Goal: Information Seeking & Learning: Learn about a topic

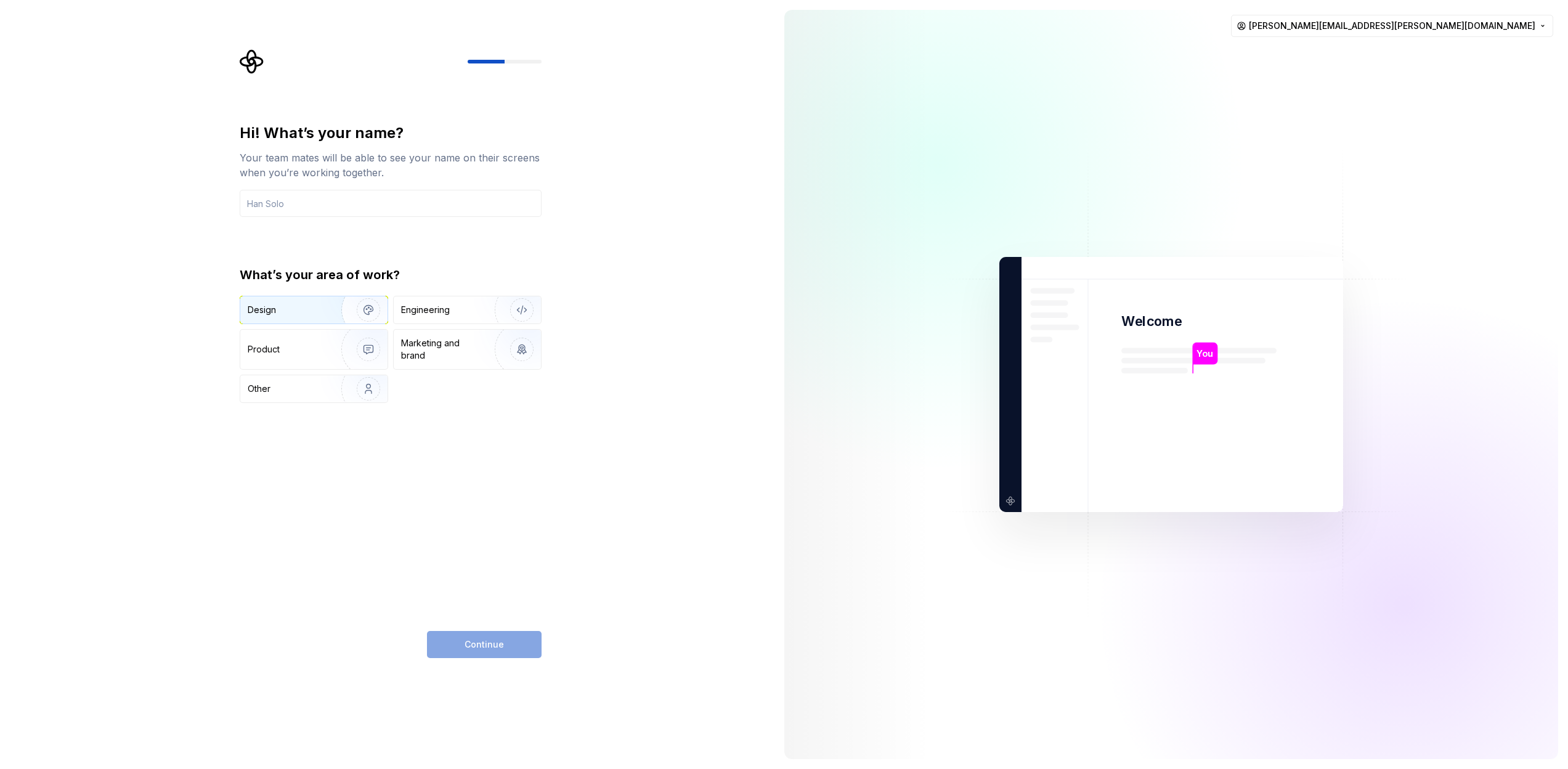
click at [325, 303] on img "button" at bounding box center [360, 310] width 79 height 83
click at [311, 206] on input "text" at bounding box center [390, 203] width 302 height 27
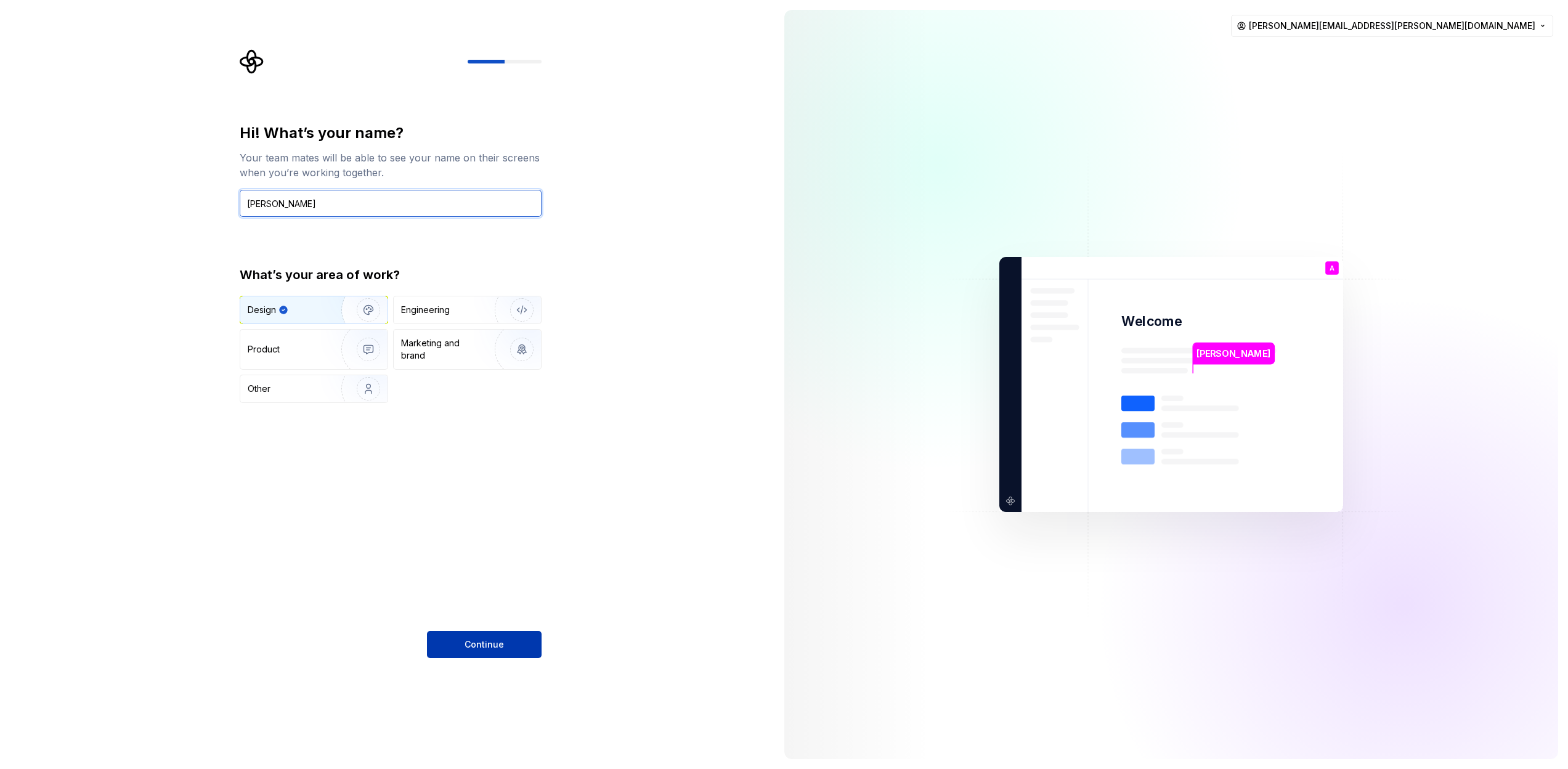
type input "[PERSON_NAME]"
click at [464, 639] on button "Continue" at bounding box center [484, 644] width 115 height 27
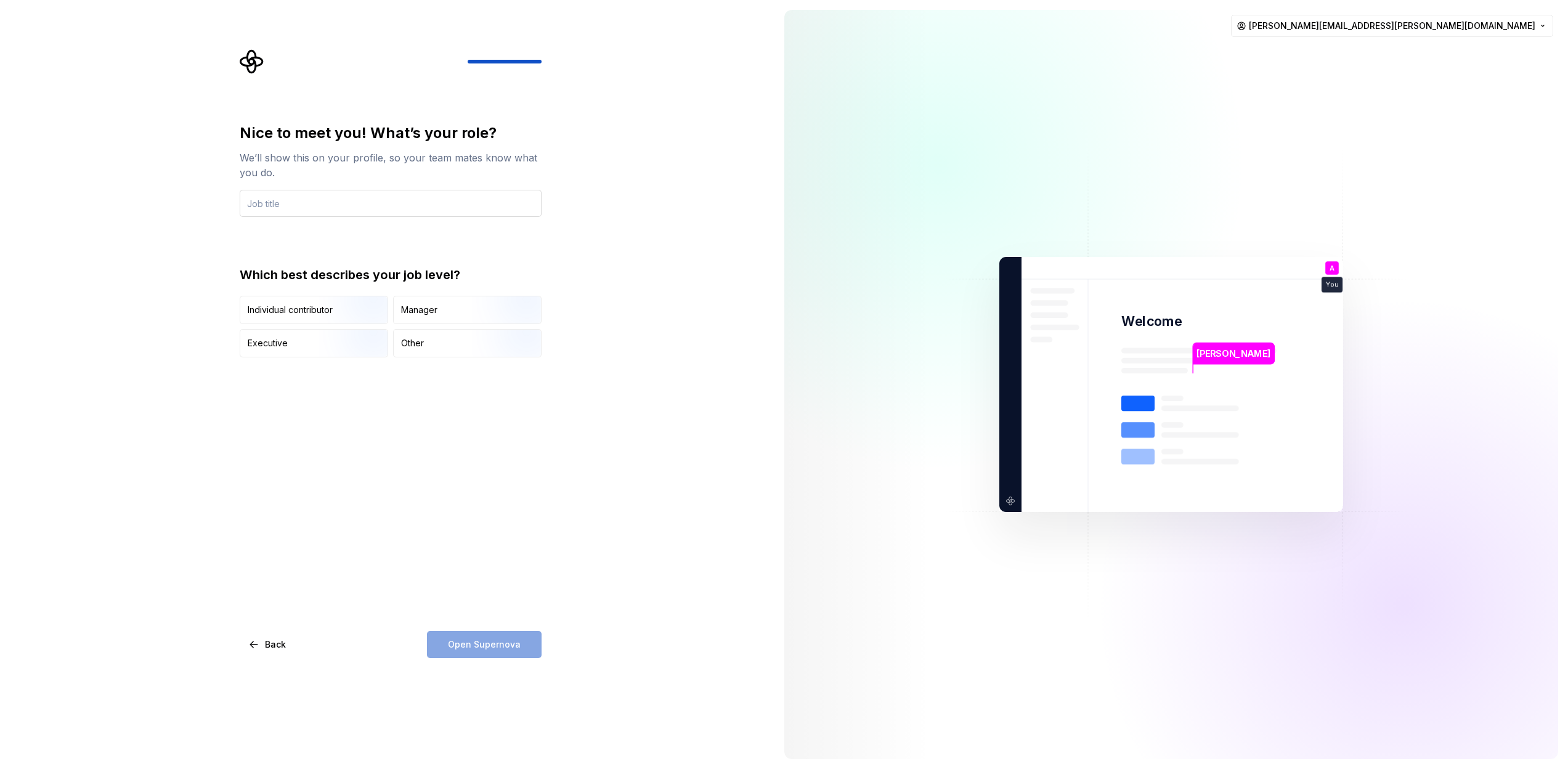
click at [314, 203] on input "text" at bounding box center [390, 203] width 302 height 27
type input "Senior UX Designer"
click at [299, 306] on div "Individual contributor" at bounding box center [290, 310] width 85 height 12
click at [511, 647] on span "Open Supernova" at bounding box center [484, 645] width 73 height 12
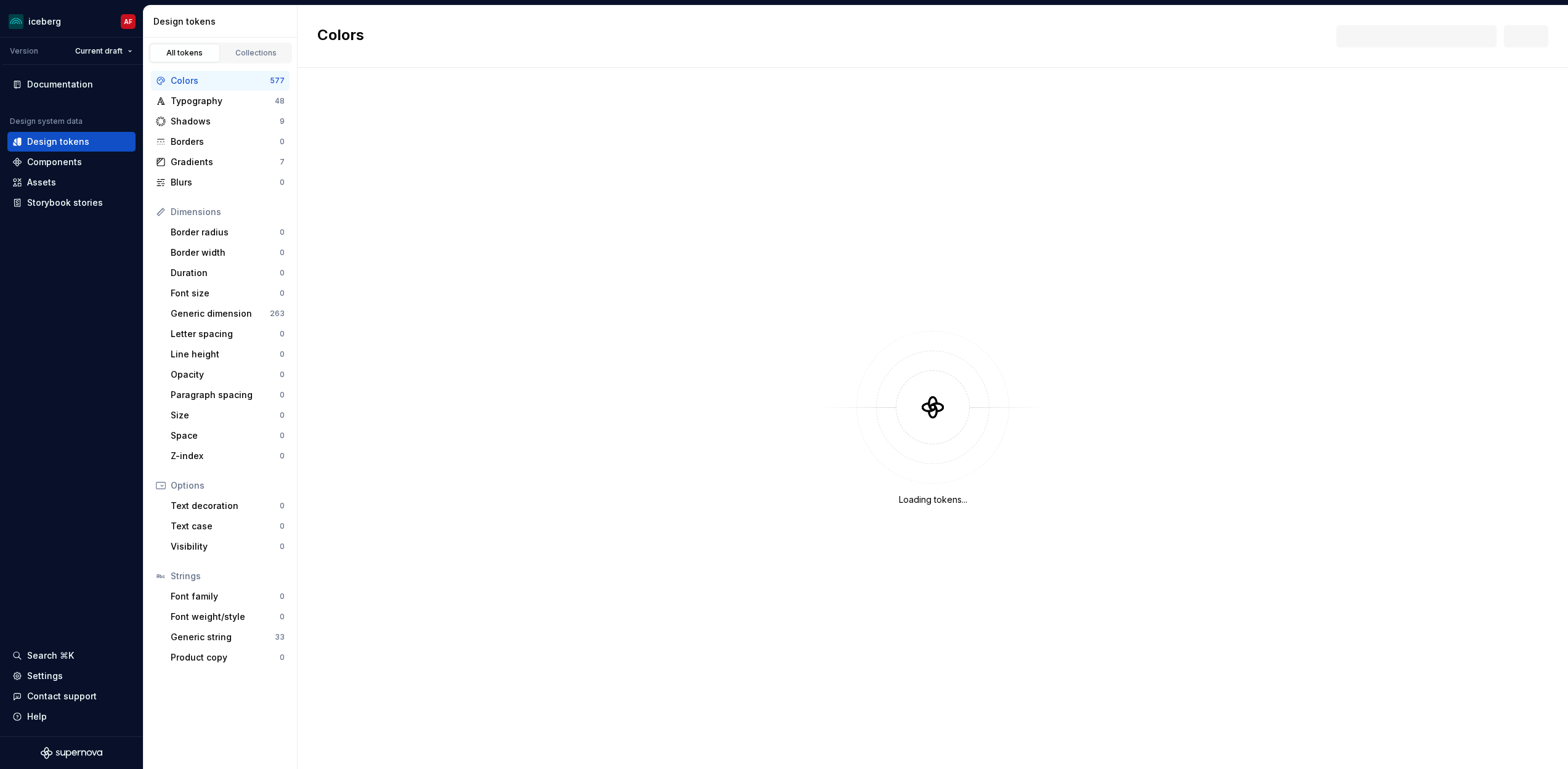
drag, startPoint x: 593, startPoint y: 36, endPoint x: 558, endPoint y: 29, distance: 35.7
click at [557, 28] on div "Colors New" at bounding box center [933, 37] width 1271 height 62
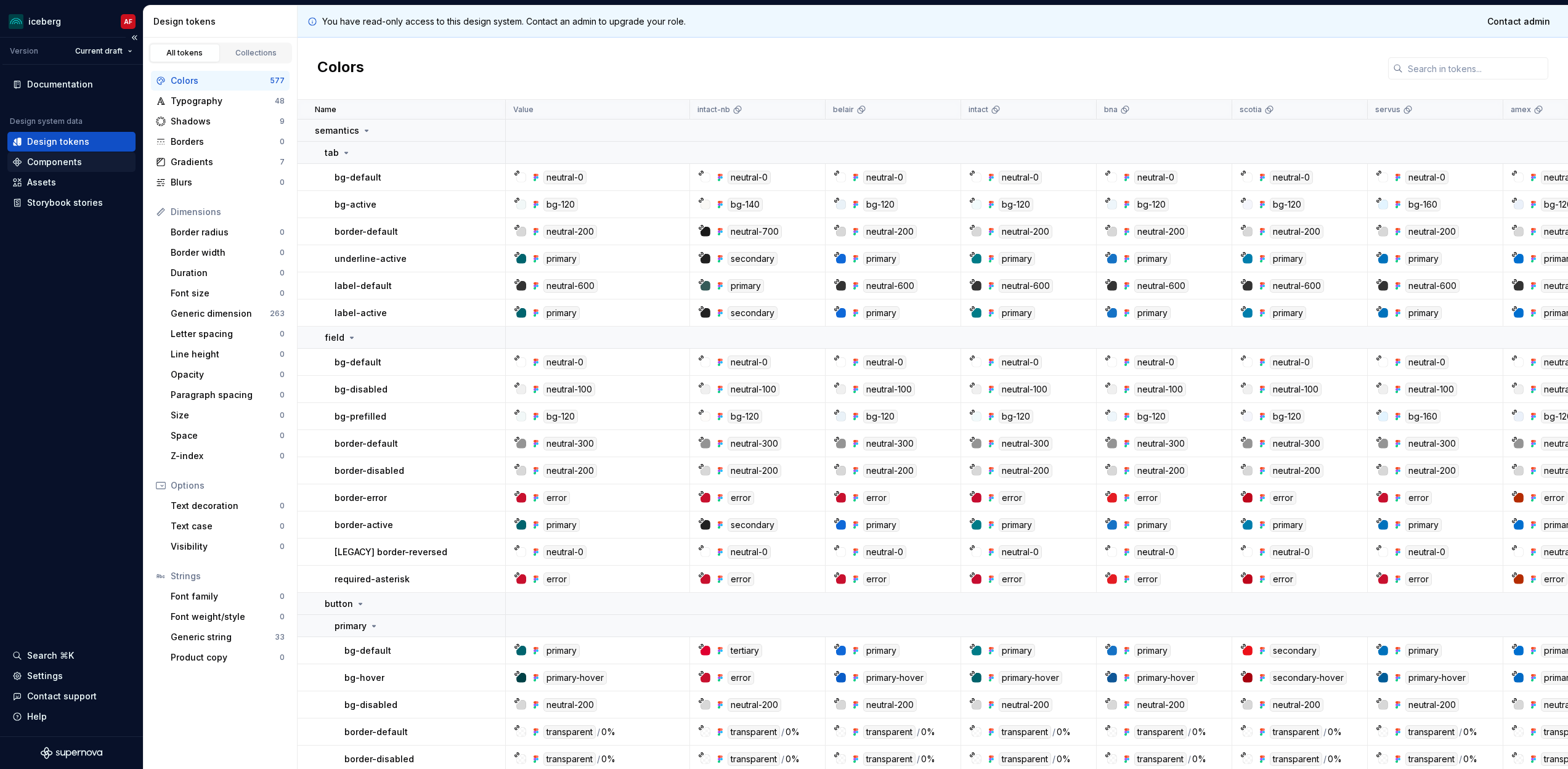
click at [88, 164] on div "Components" at bounding box center [72, 162] width 119 height 12
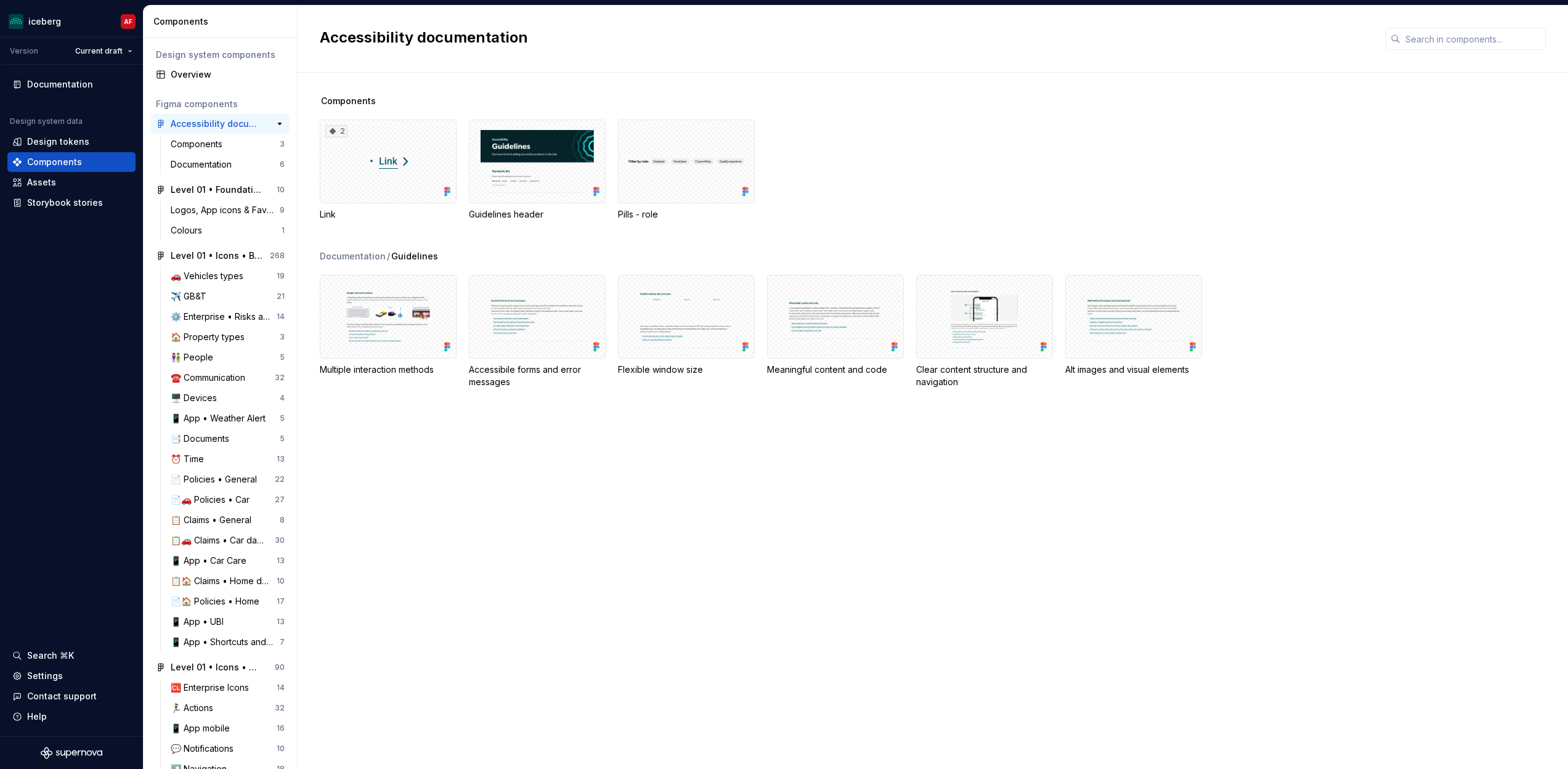
click at [202, 123] on div "Accessibility documentation" at bounding box center [217, 124] width 92 height 12
click at [387, 186] on div "2" at bounding box center [388, 161] width 137 height 84
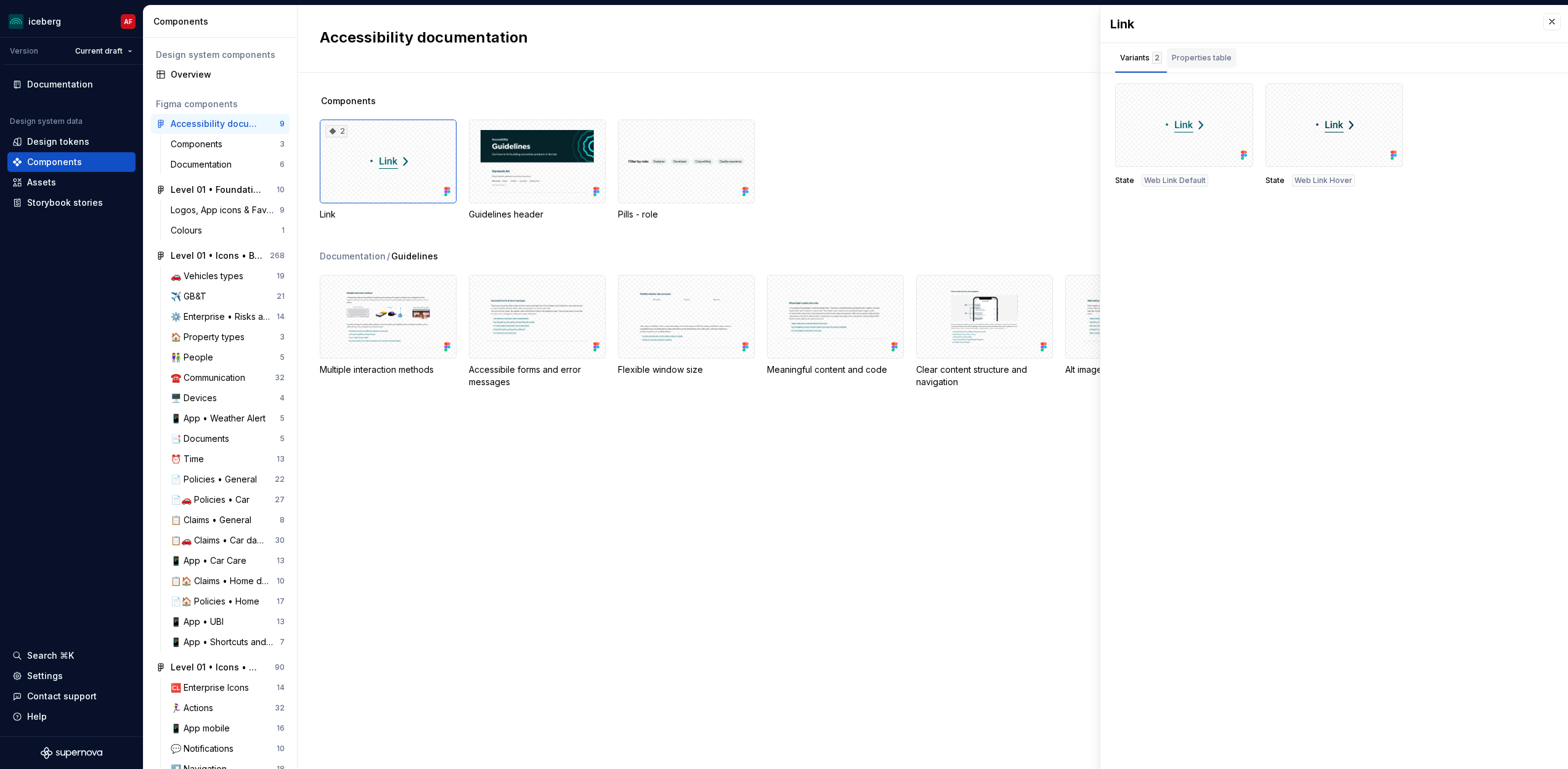
click at [1206, 62] on div "Properties table" at bounding box center [1201, 58] width 60 height 12
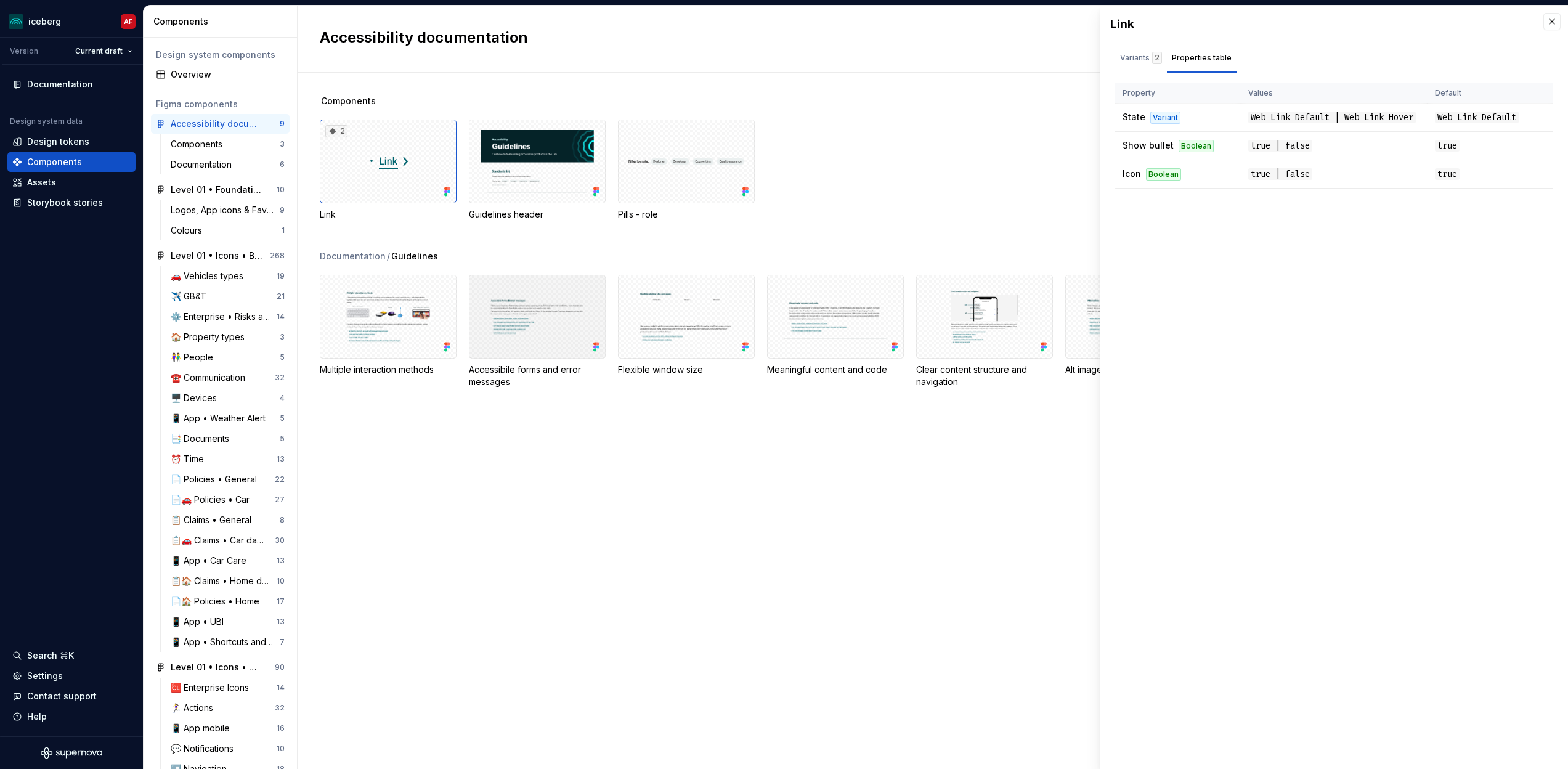
click at [512, 347] on div at bounding box center [537, 316] width 137 height 84
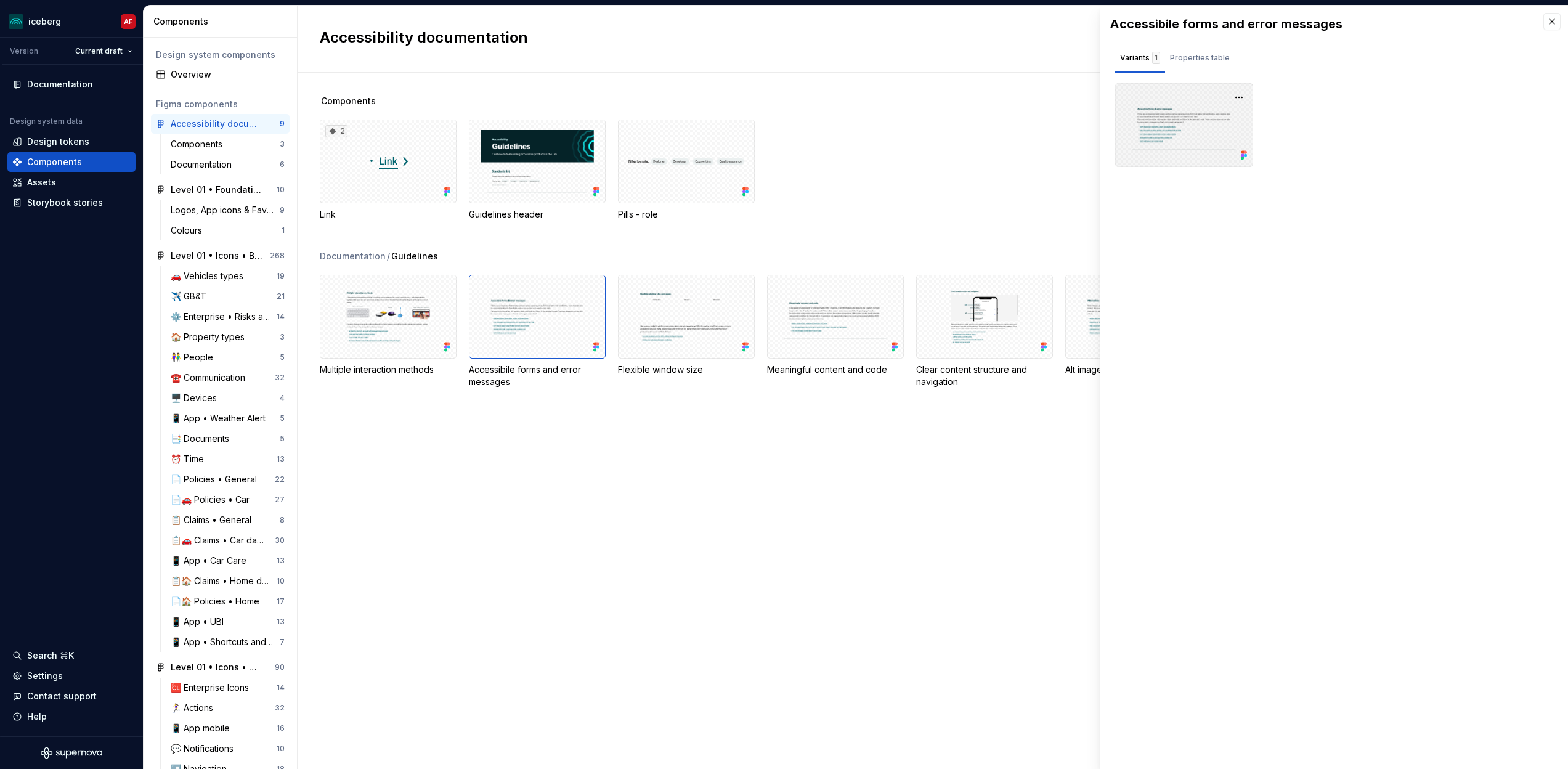
click at [1174, 135] on div at bounding box center [1184, 125] width 138 height 84
click at [495, 326] on div at bounding box center [537, 316] width 137 height 84
click at [494, 326] on div at bounding box center [537, 316] width 137 height 84
click at [402, 404] on div "Documentation / Guidelines Multiple interaction methods Accessibile forms and e…" at bounding box center [944, 333] width 1248 height 168
click at [236, 167] on div "Documentation" at bounding box center [204, 165] width 66 height 12
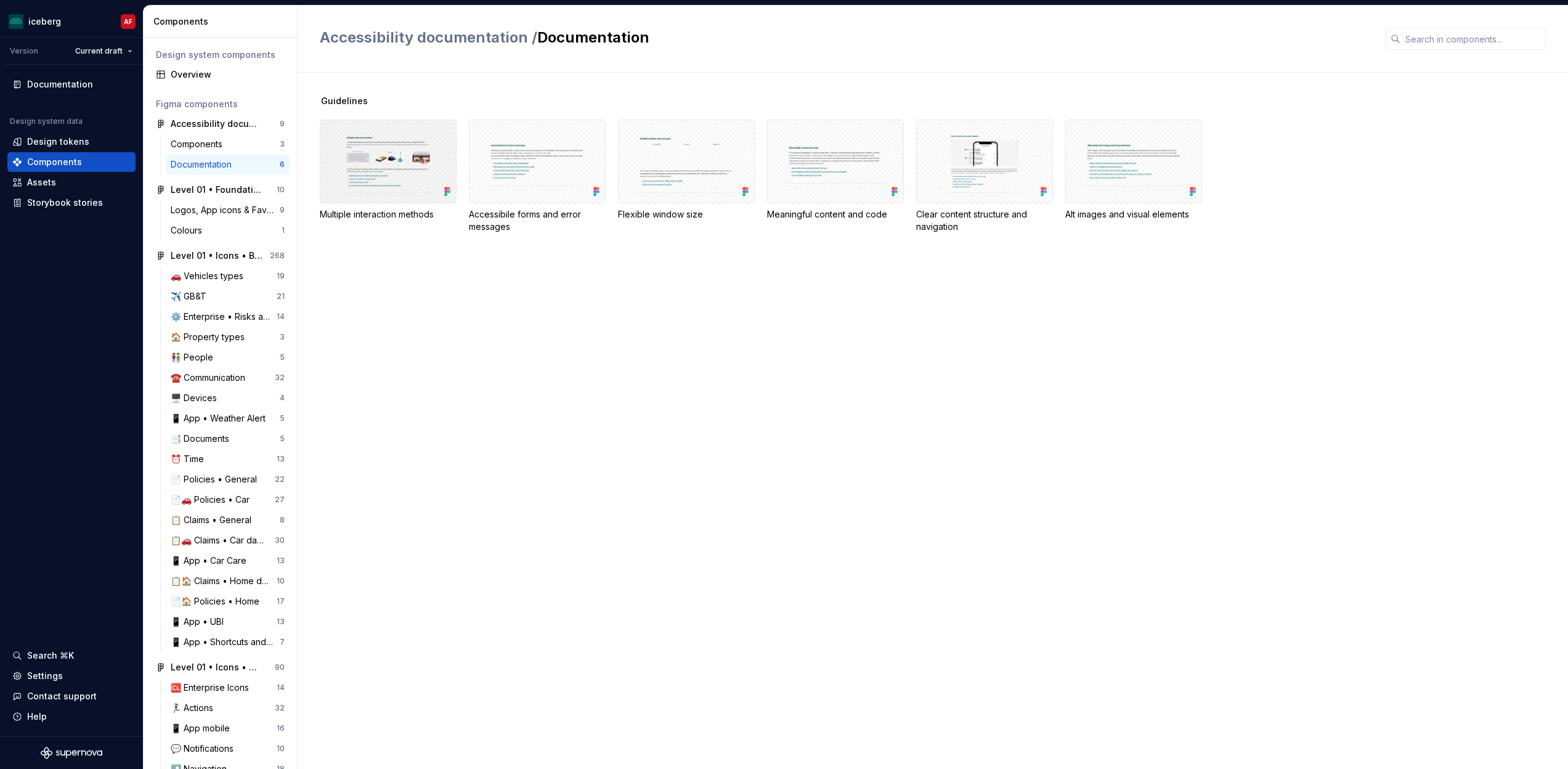
click at [376, 155] on div at bounding box center [388, 161] width 137 height 84
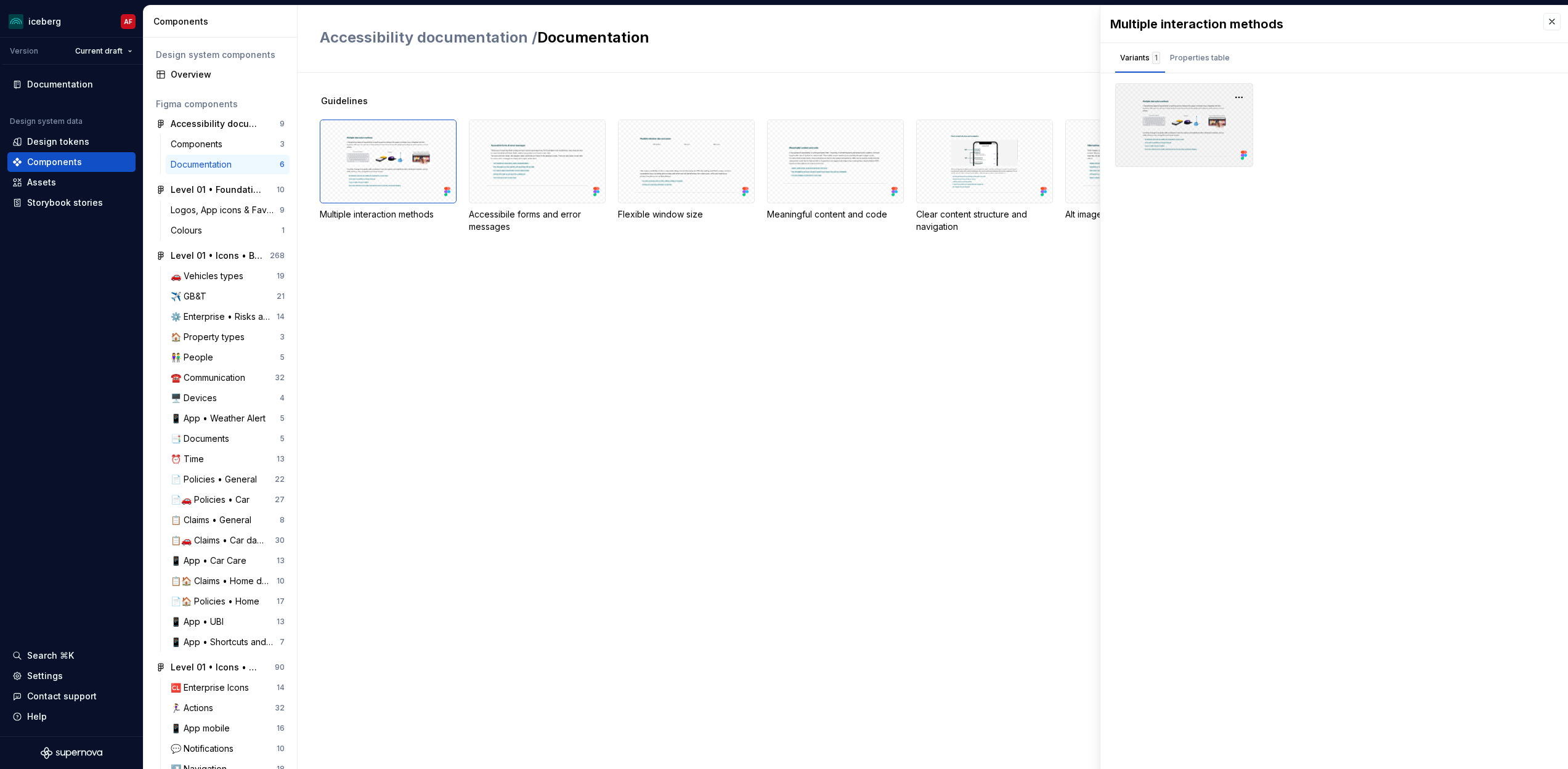
click at [1165, 145] on div at bounding box center [1184, 125] width 138 height 84
click at [54, 656] on div "Search ⌘K" at bounding box center [51, 656] width 47 height 12
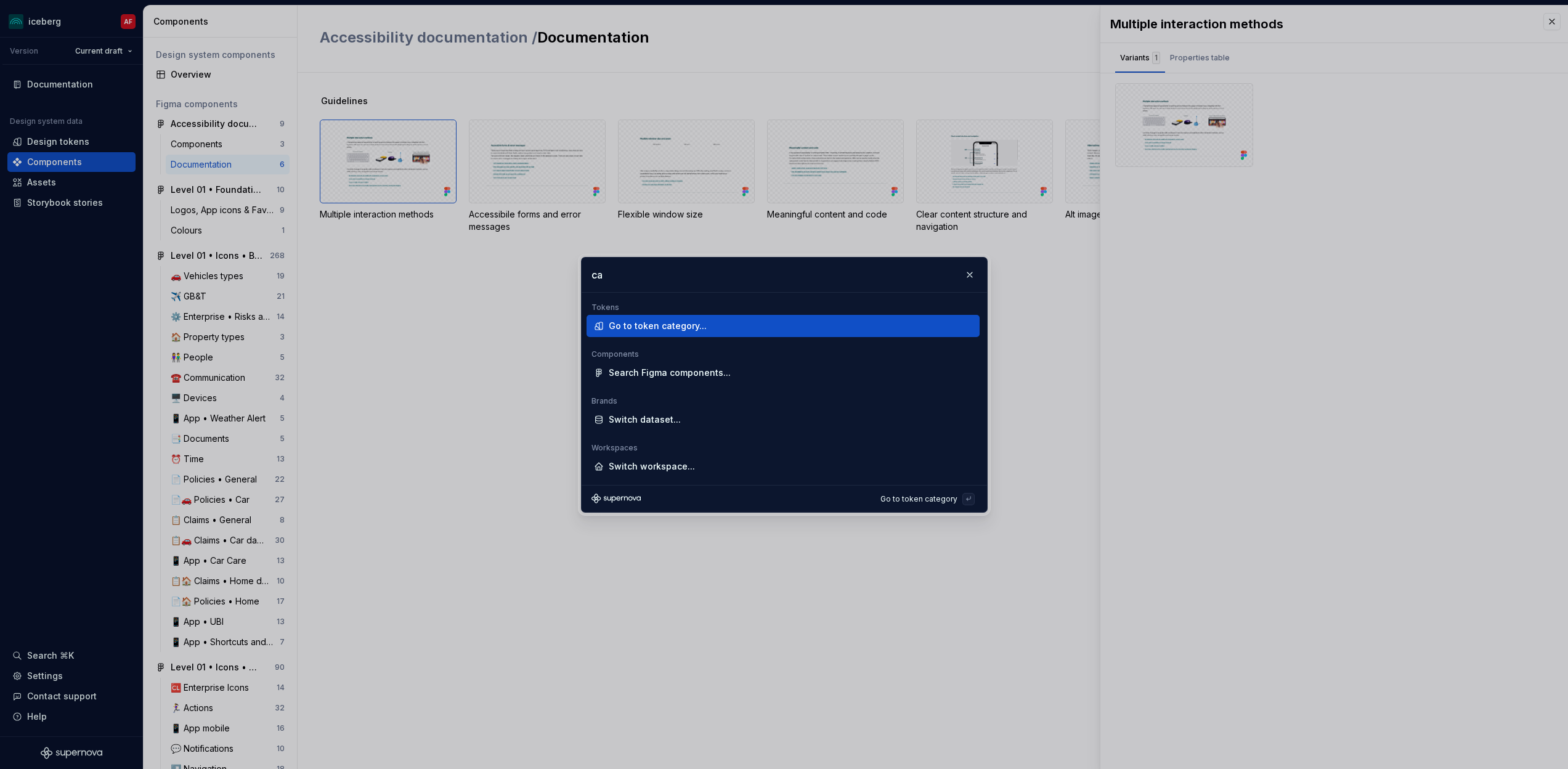
type input "c"
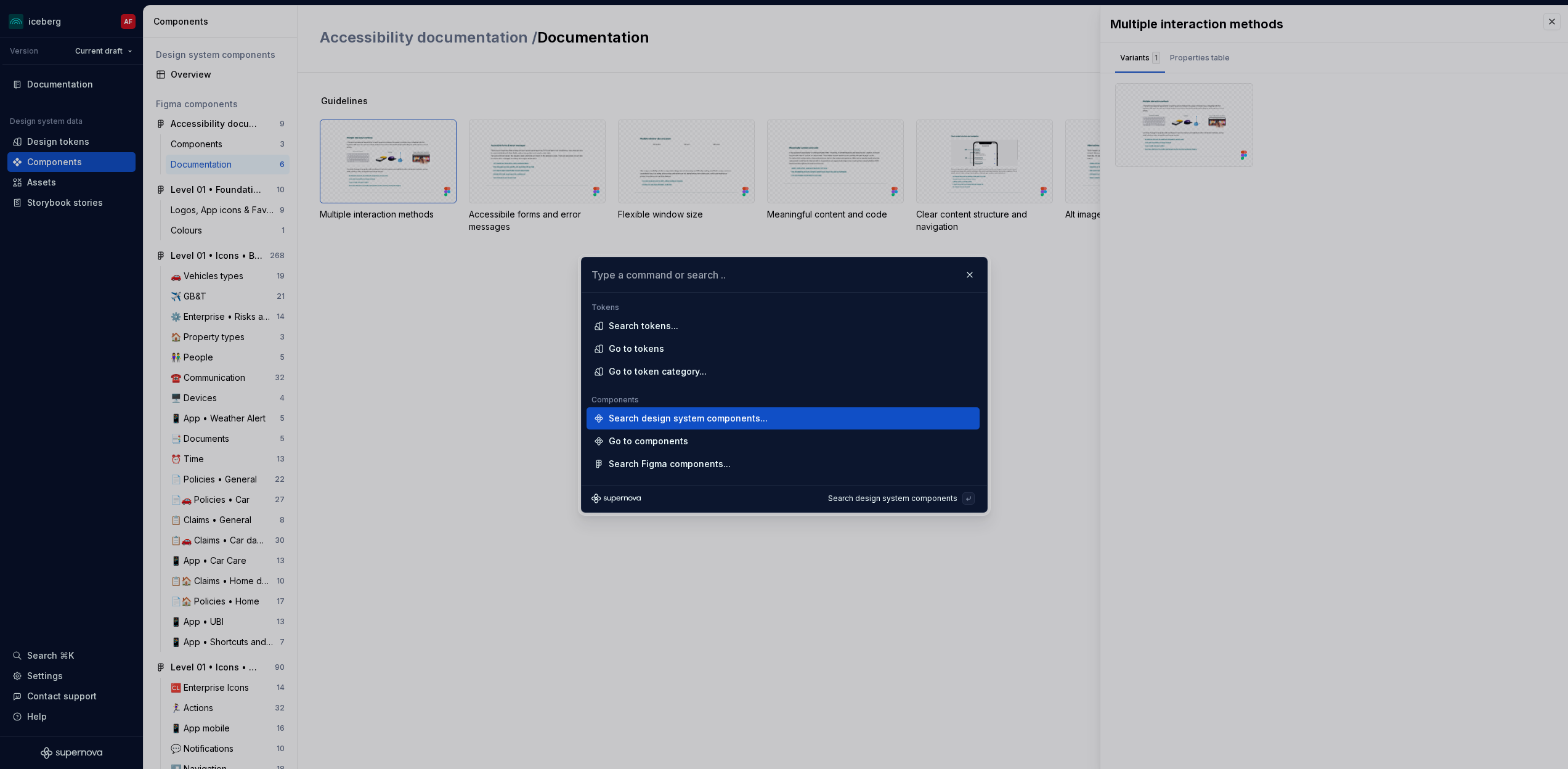
click at [698, 423] on div "Search design system components..." at bounding box center [688, 418] width 159 height 12
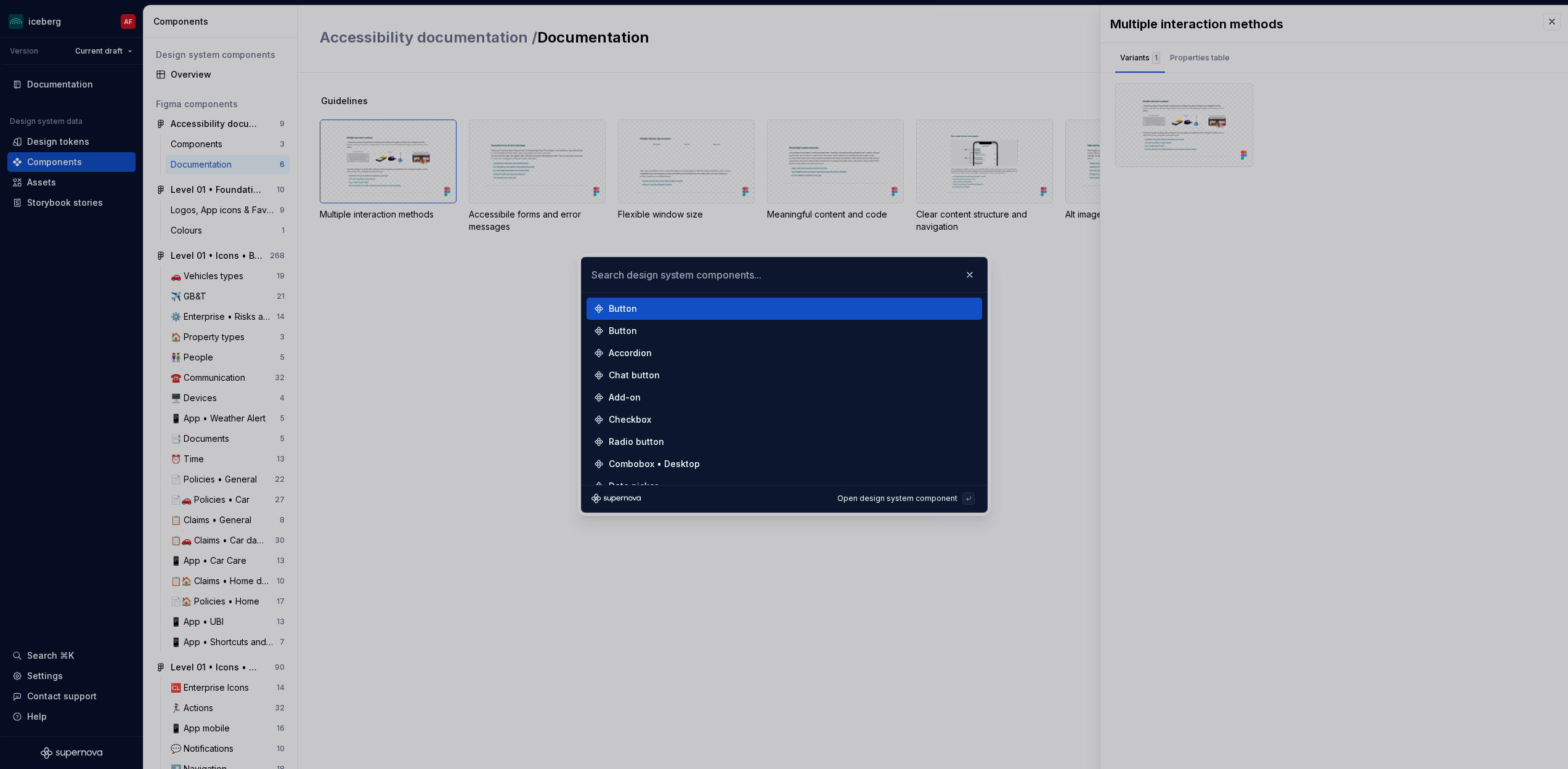
click at [631, 279] on input "text" at bounding box center [784, 275] width 405 height 34
type input "callout"
click at [652, 308] on div "Callout" at bounding box center [789, 309] width 361 height 12
